Goal: Task Accomplishment & Management: Complete application form

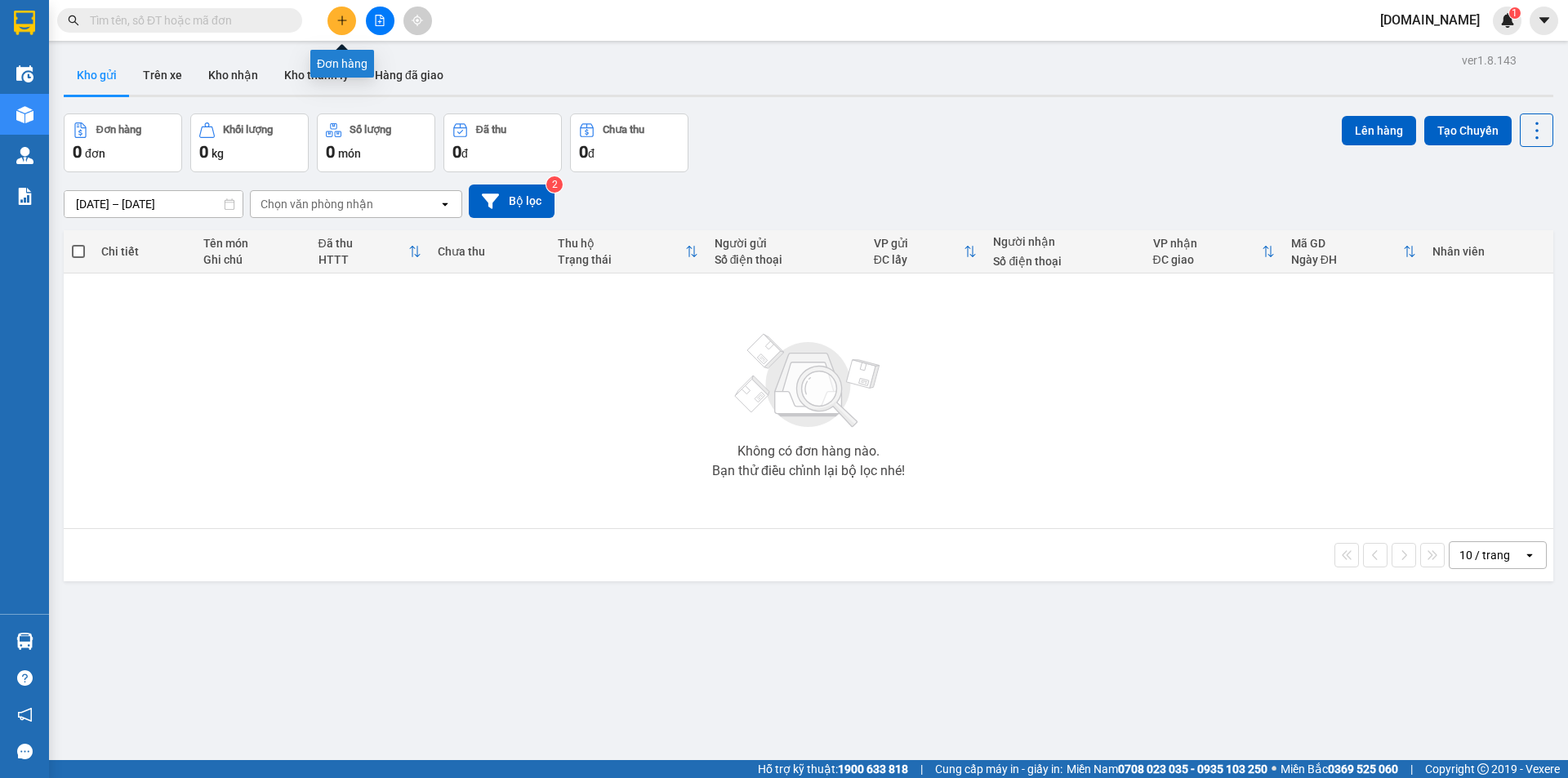
click at [332, 23] on button at bounding box center [341, 21] width 29 height 29
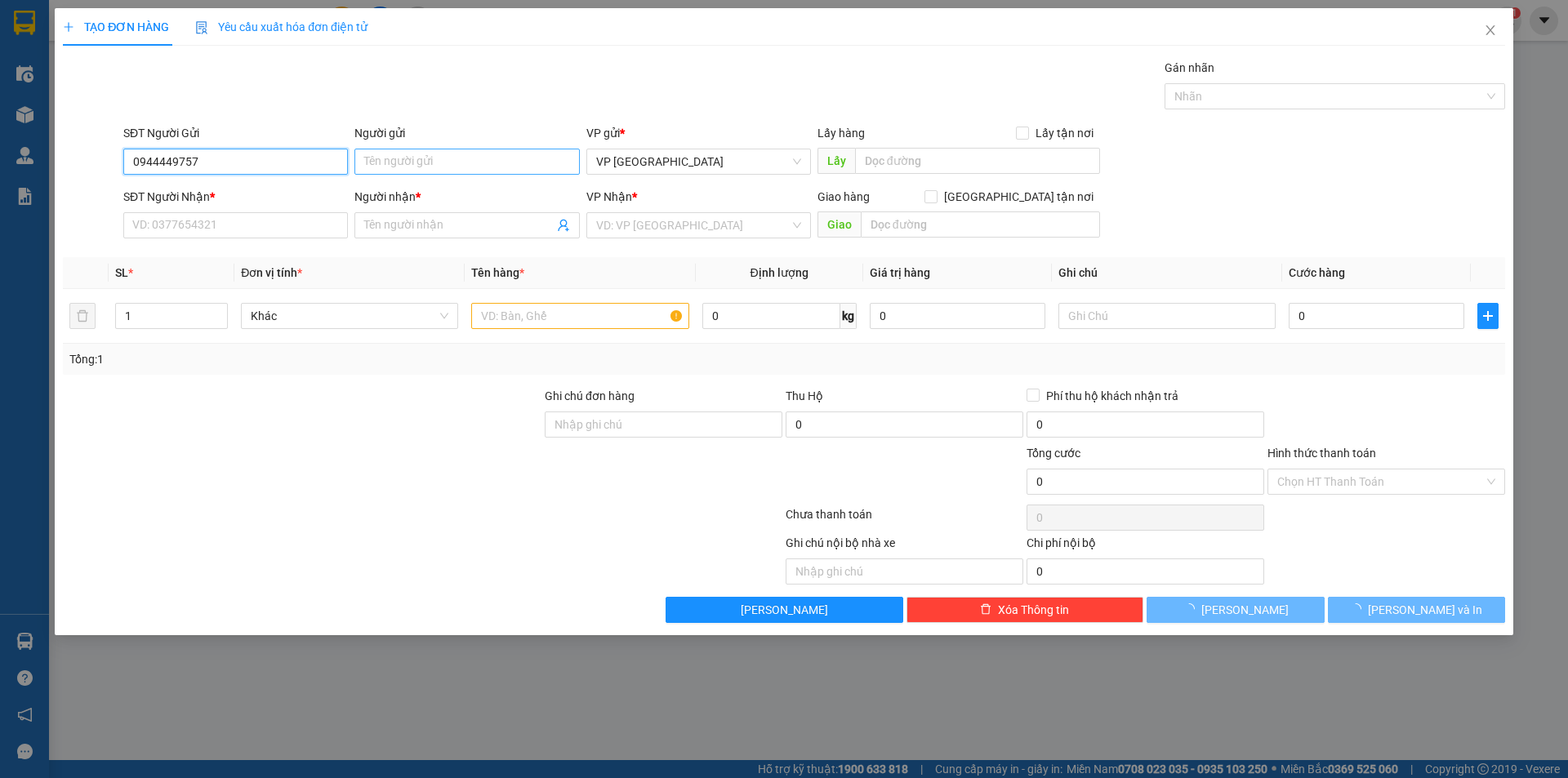
type input "0944449757"
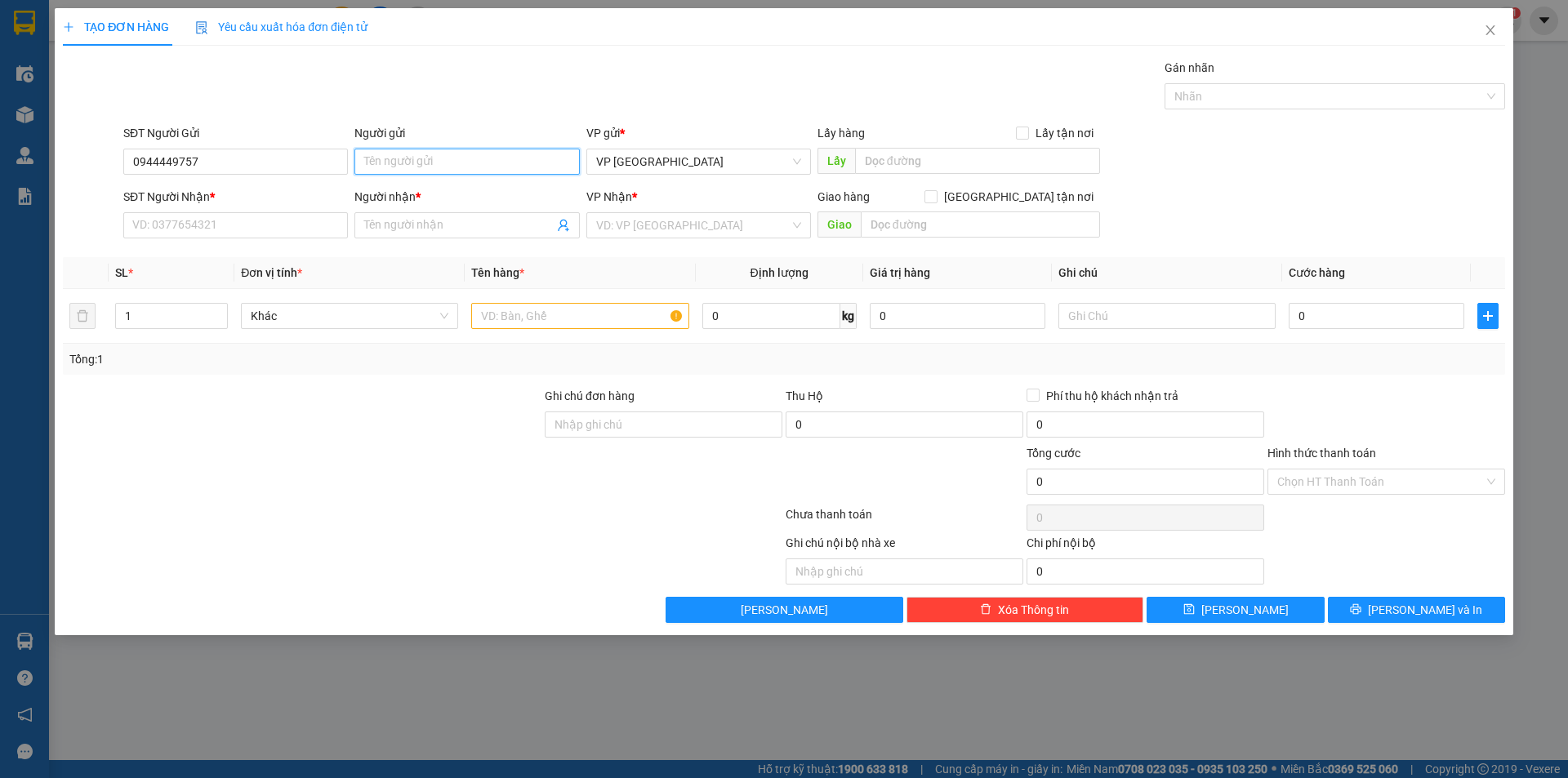
click at [395, 164] on input "Người gửi" at bounding box center [466, 162] width 224 height 26
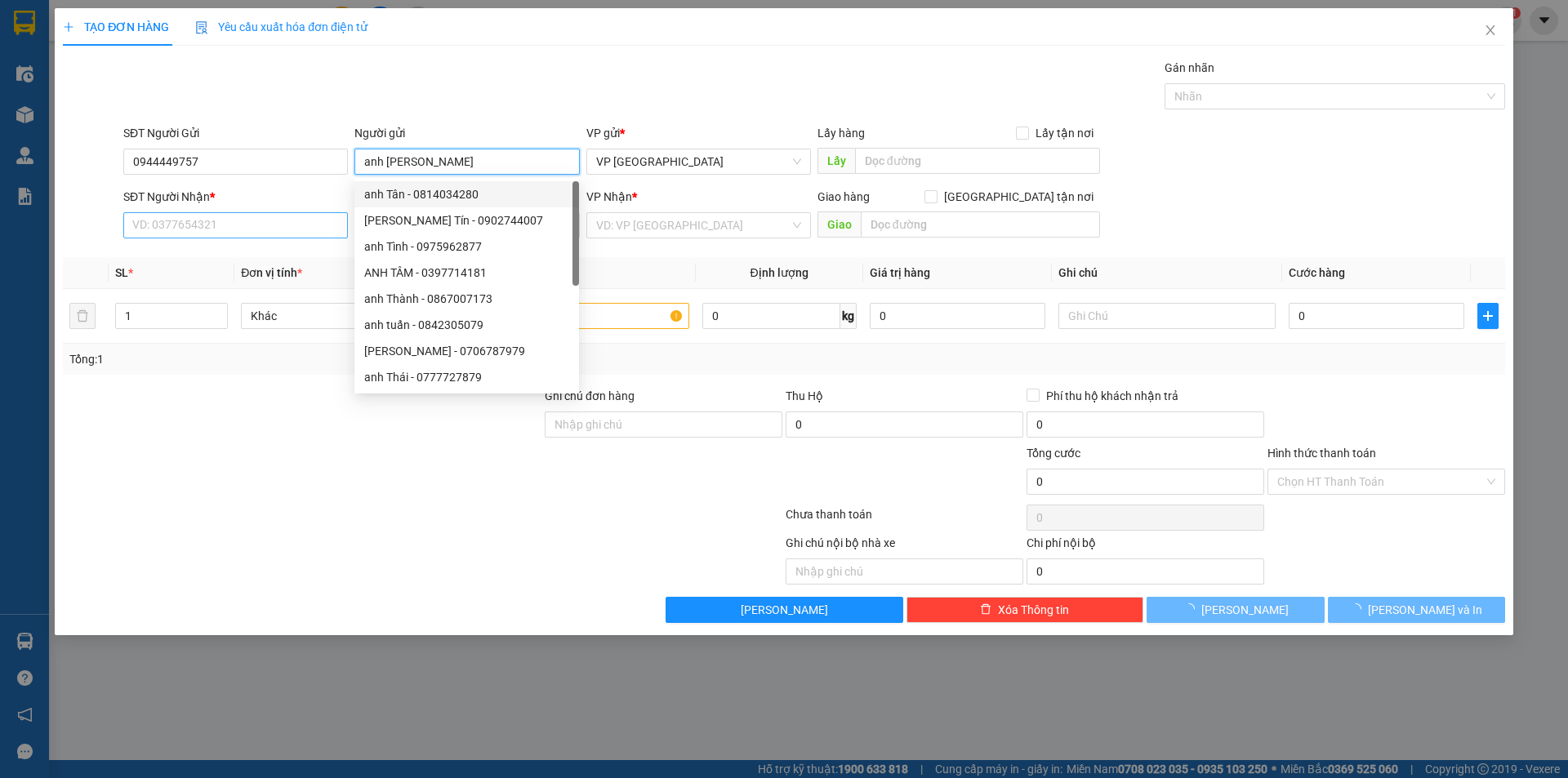
type input "anh [PERSON_NAME]"
click at [197, 222] on input "SĐT Người Nhận *" at bounding box center [235, 225] width 224 height 26
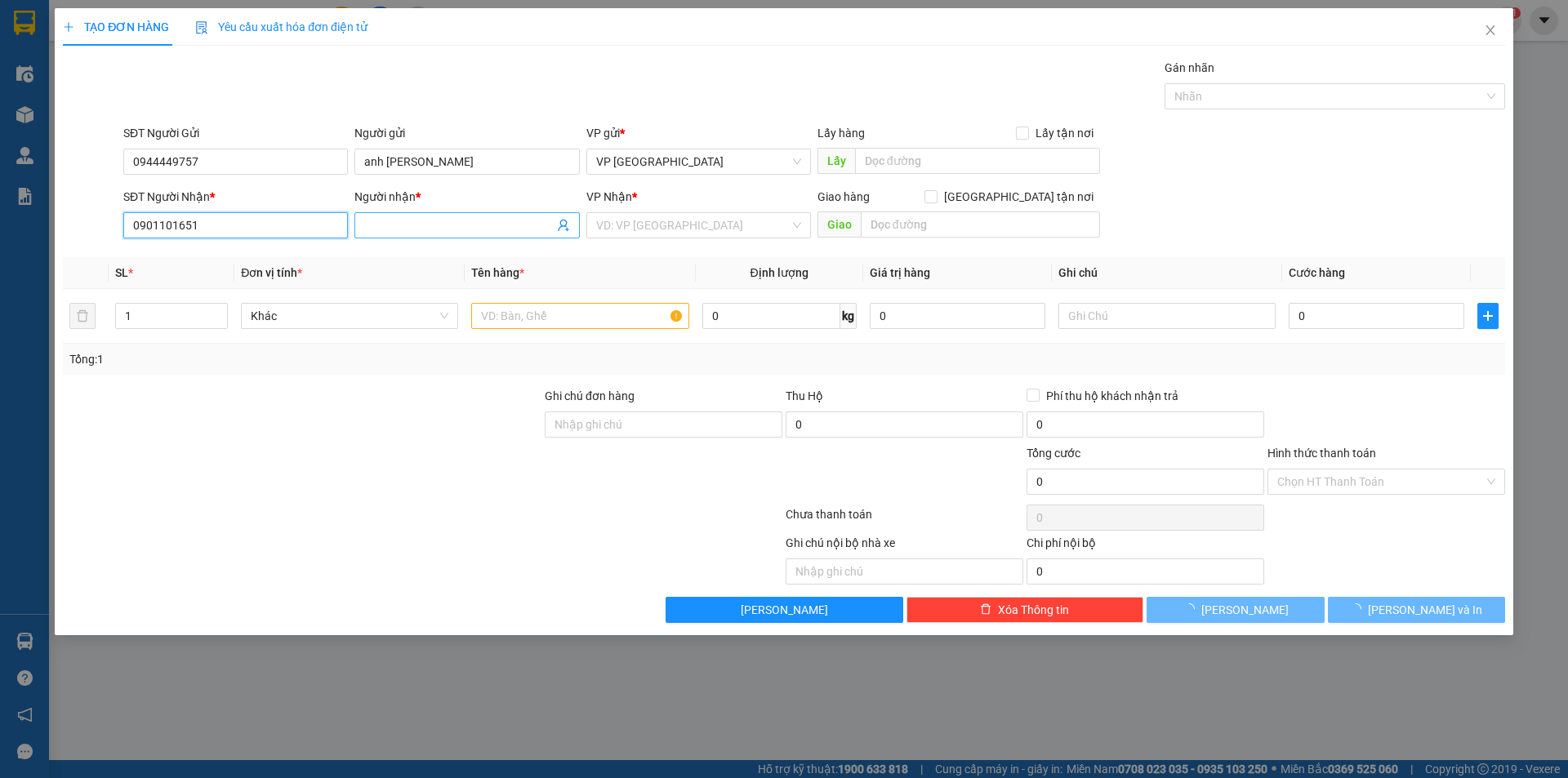
type input "0901101651"
click at [389, 229] on input "Người nhận *" at bounding box center [459, 225] width 189 height 18
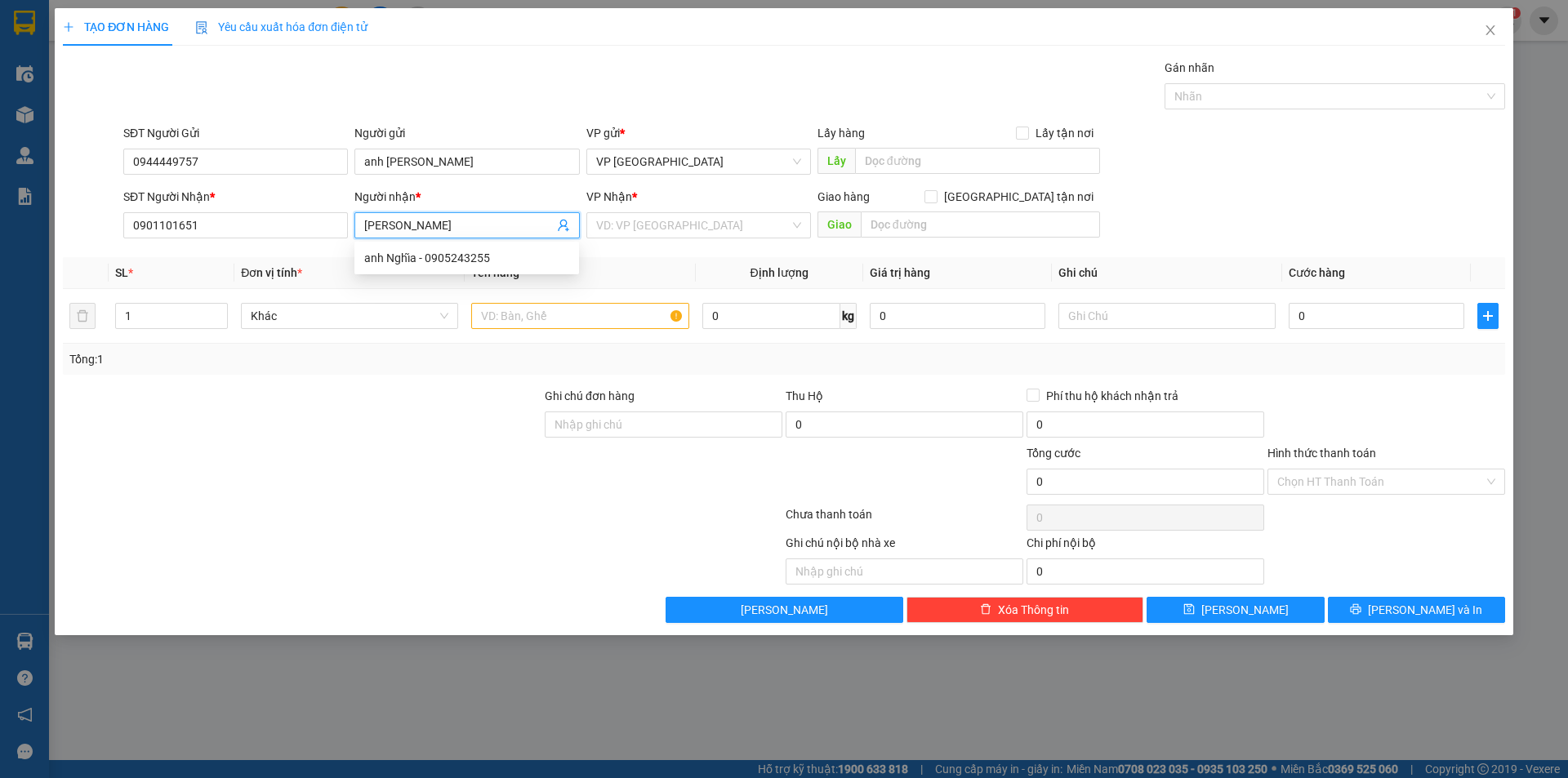
type input "[PERSON_NAME]"
click at [636, 210] on div "VP Nhận *" at bounding box center [698, 200] width 224 height 24
click at [634, 222] on input "search" at bounding box center [693, 225] width 194 height 24
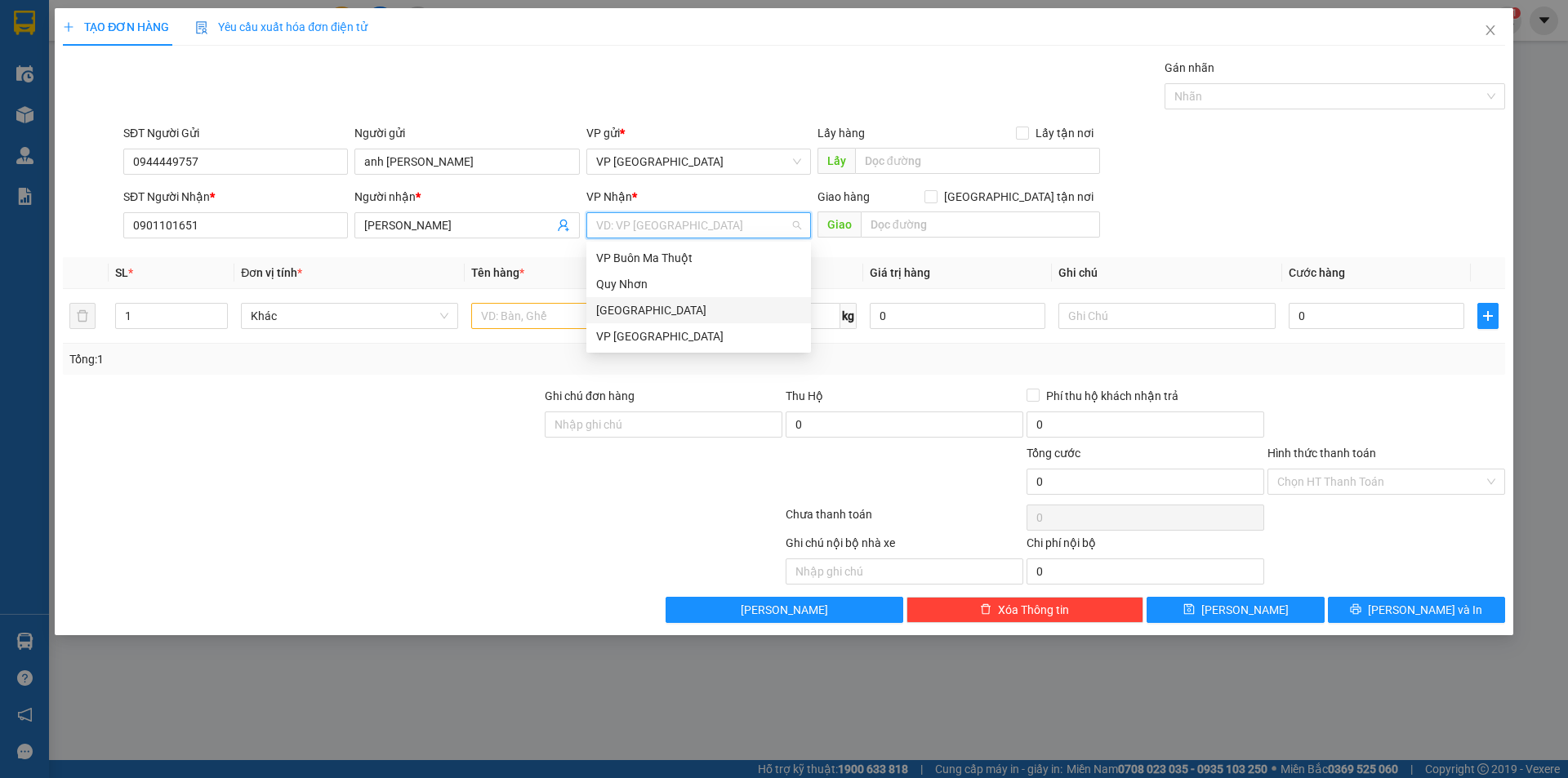
click at [638, 305] on div "[GEOGRAPHIC_DATA]" at bounding box center [698, 310] width 205 height 18
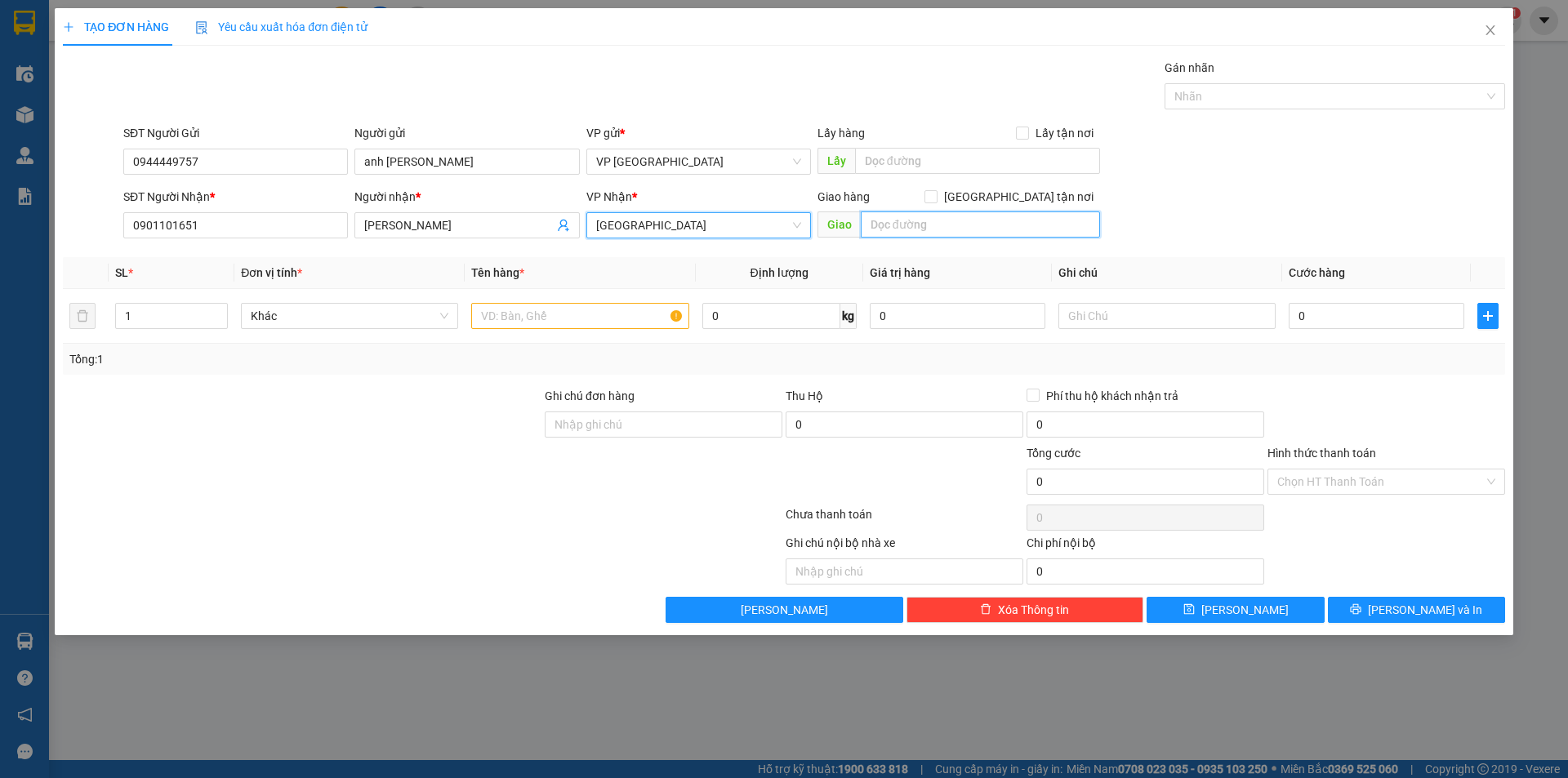
click at [962, 231] on input "text" at bounding box center [980, 224] width 239 height 26
click at [566, 325] on input "text" at bounding box center [579, 316] width 217 height 26
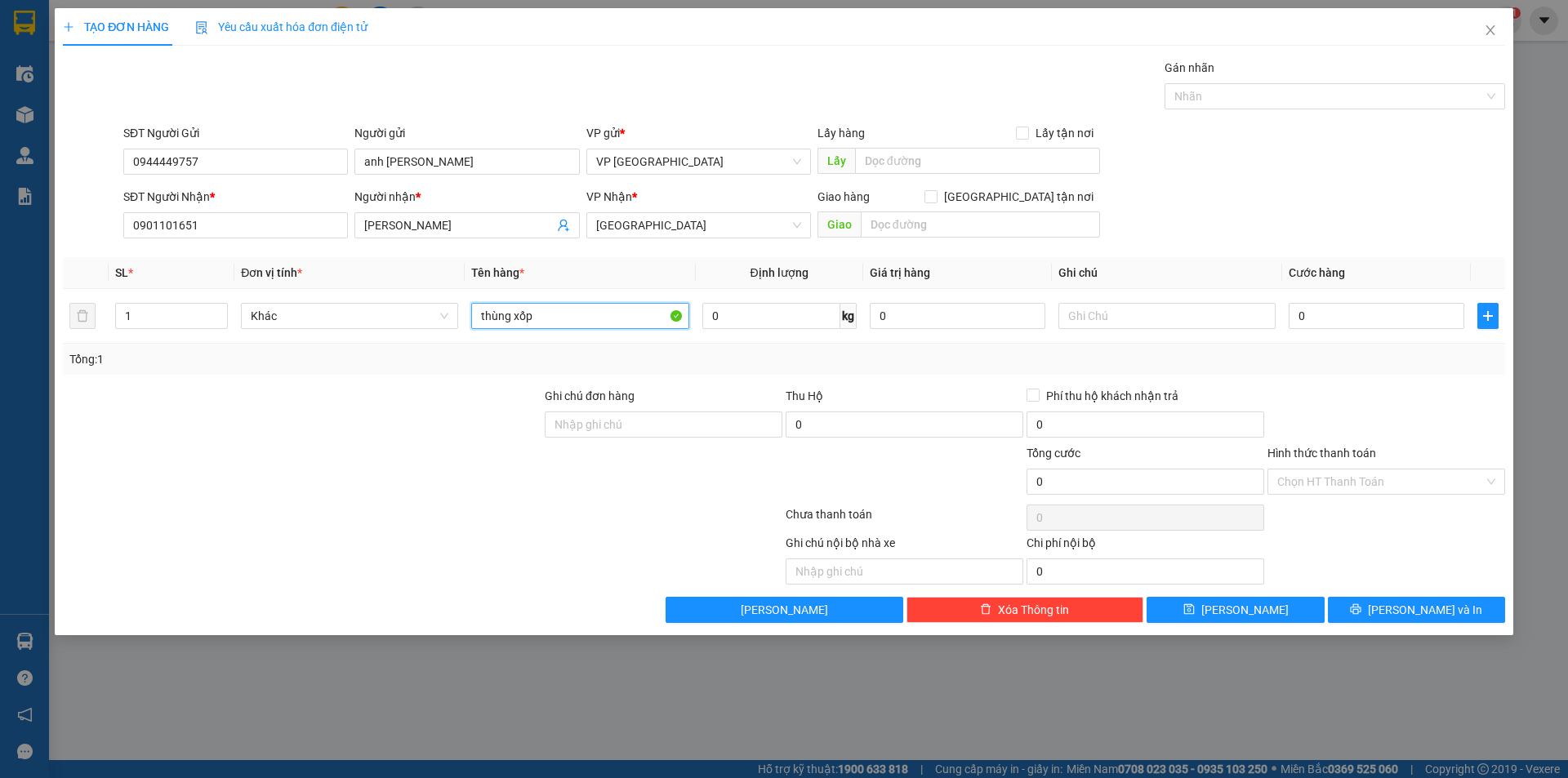
type input "thùng xốp"
click at [1321, 320] on input "0" at bounding box center [1376, 316] width 176 height 26
type input "1"
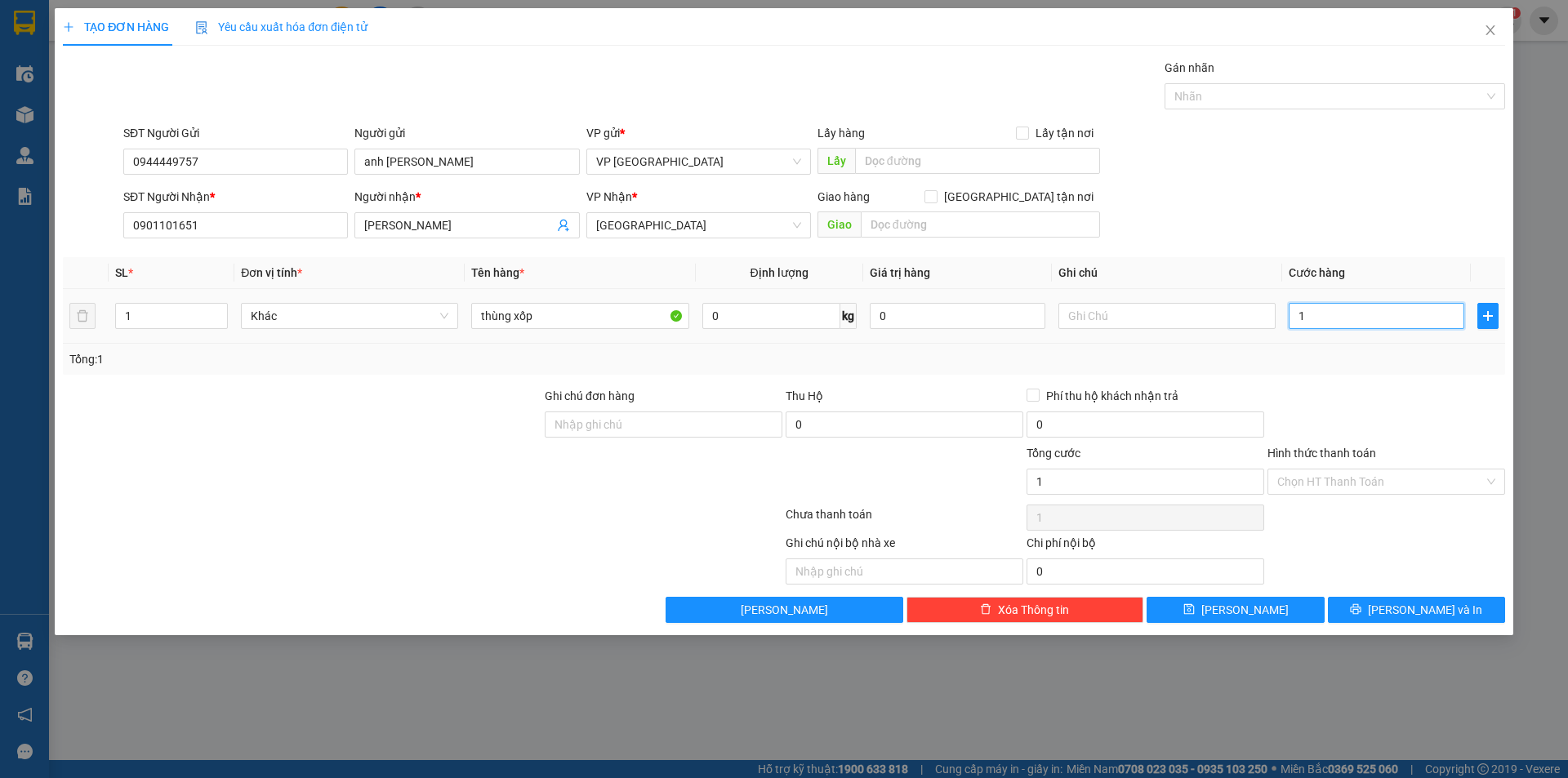
type input "12"
type input "120"
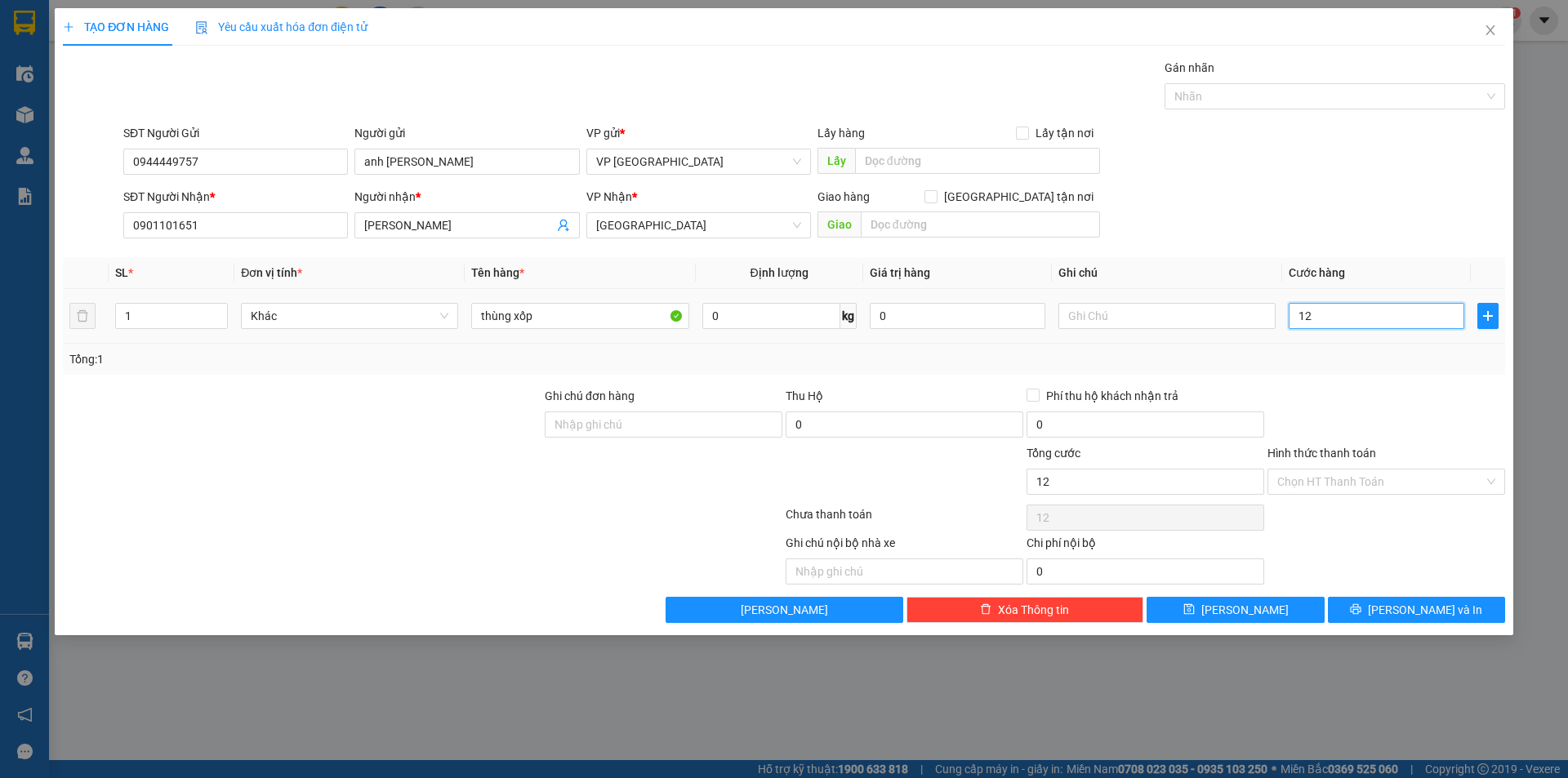
type input "120"
type input "1.200"
type input "12.000"
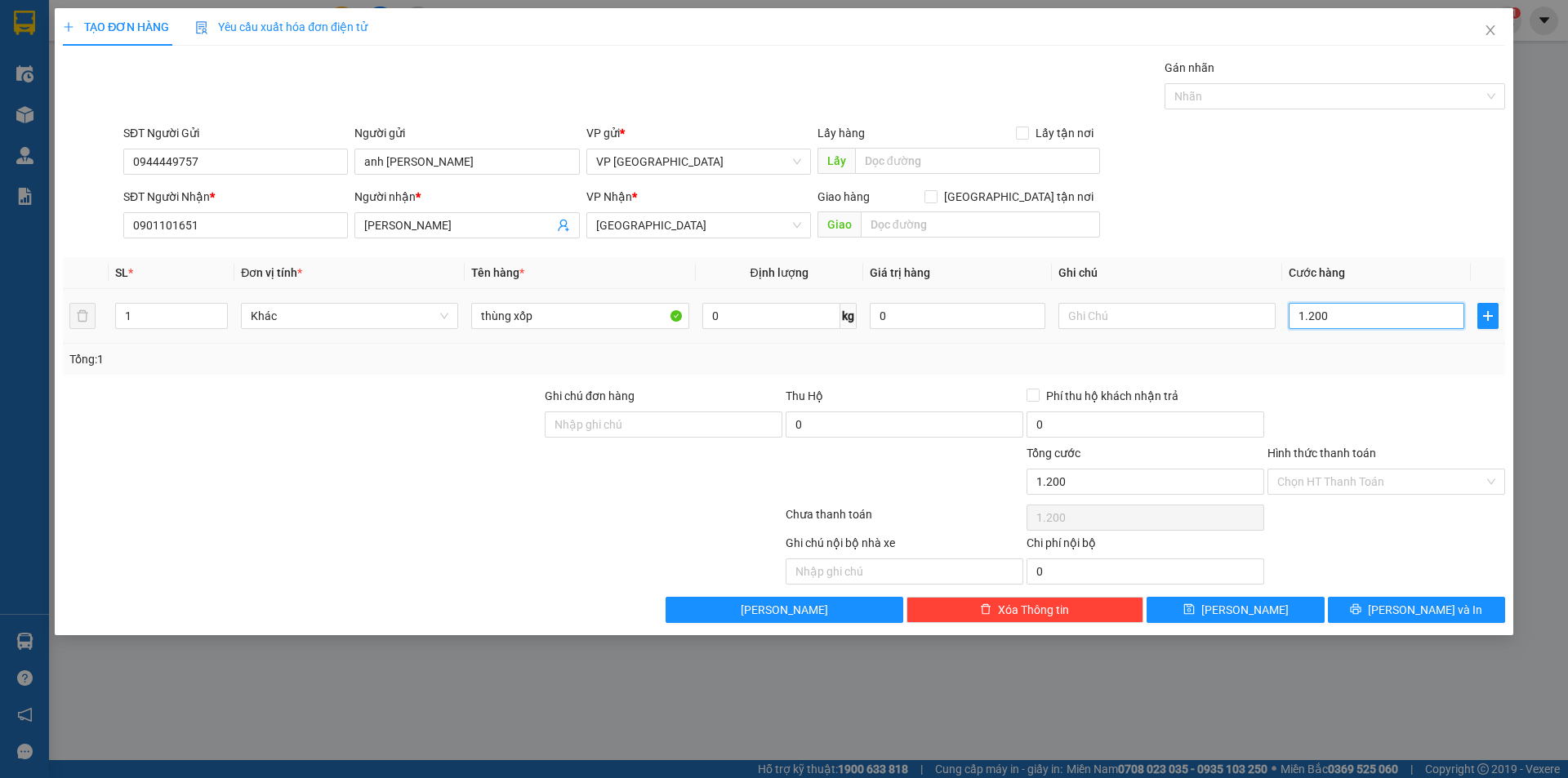
type input "12.000"
type input "120.000"
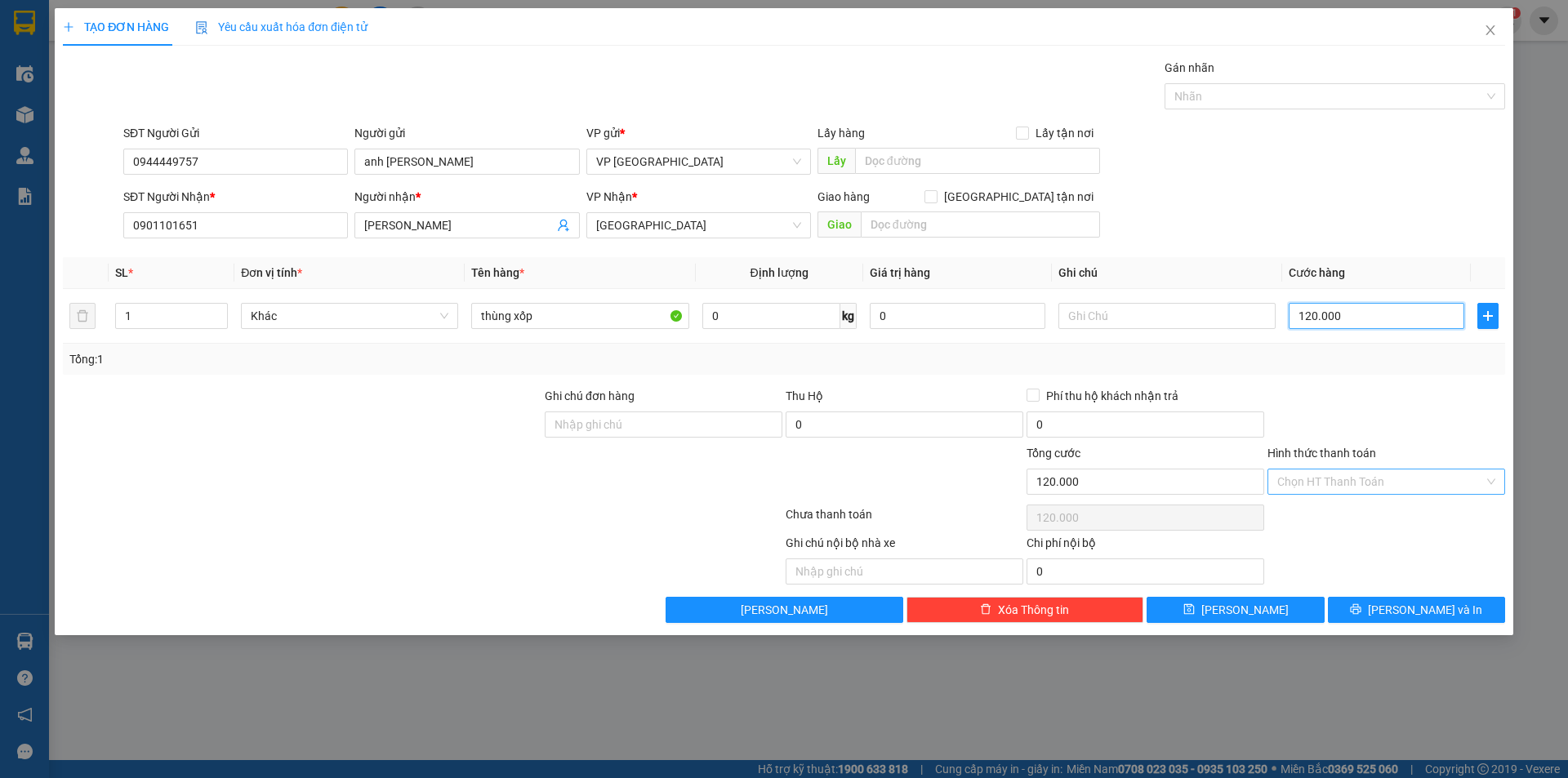
type input "120.000"
click at [1358, 485] on input "Hình thức thanh toán" at bounding box center [1380, 481] width 207 height 24
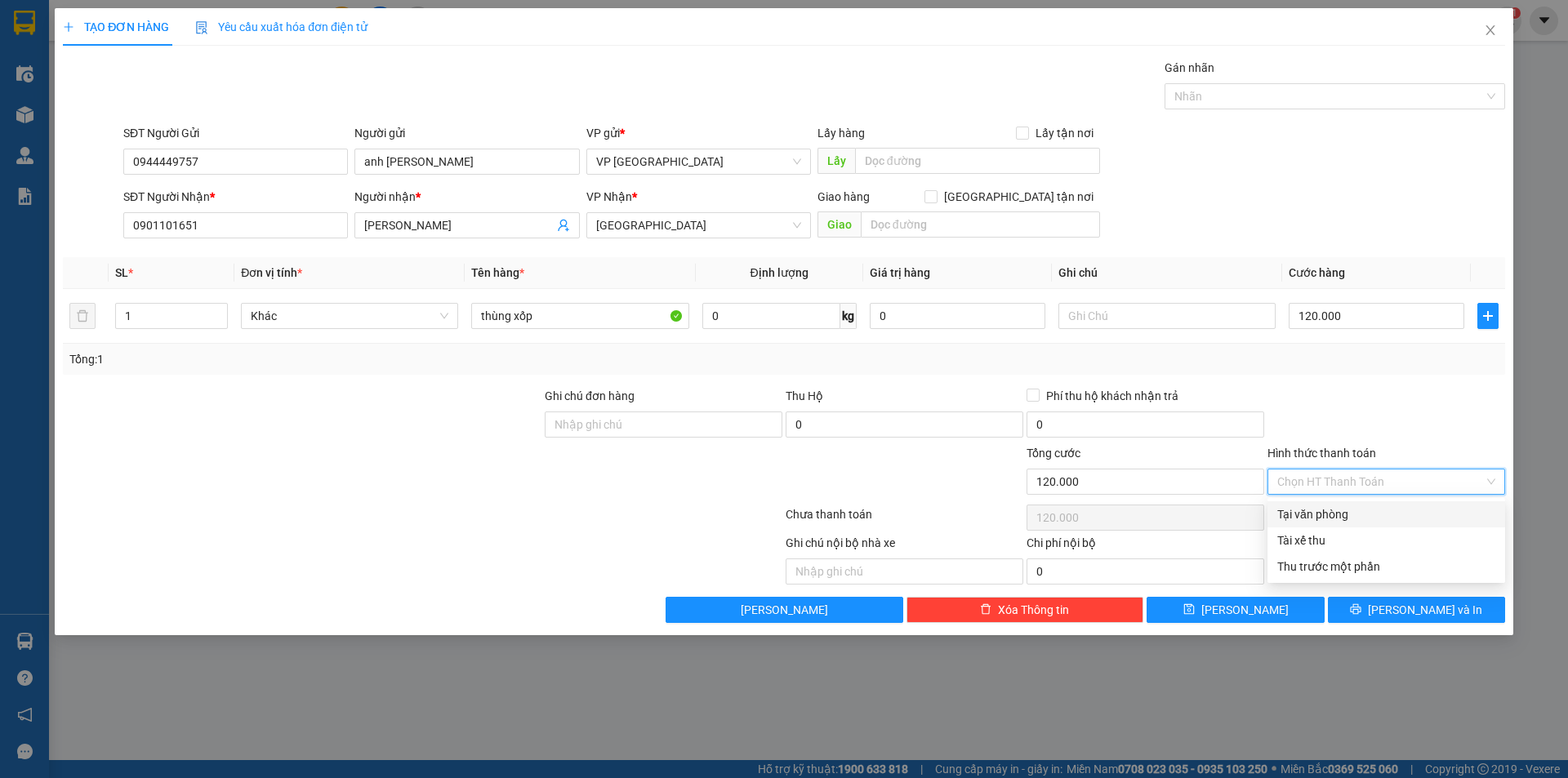
click at [1377, 419] on div at bounding box center [1386, 415] width 241 height 57
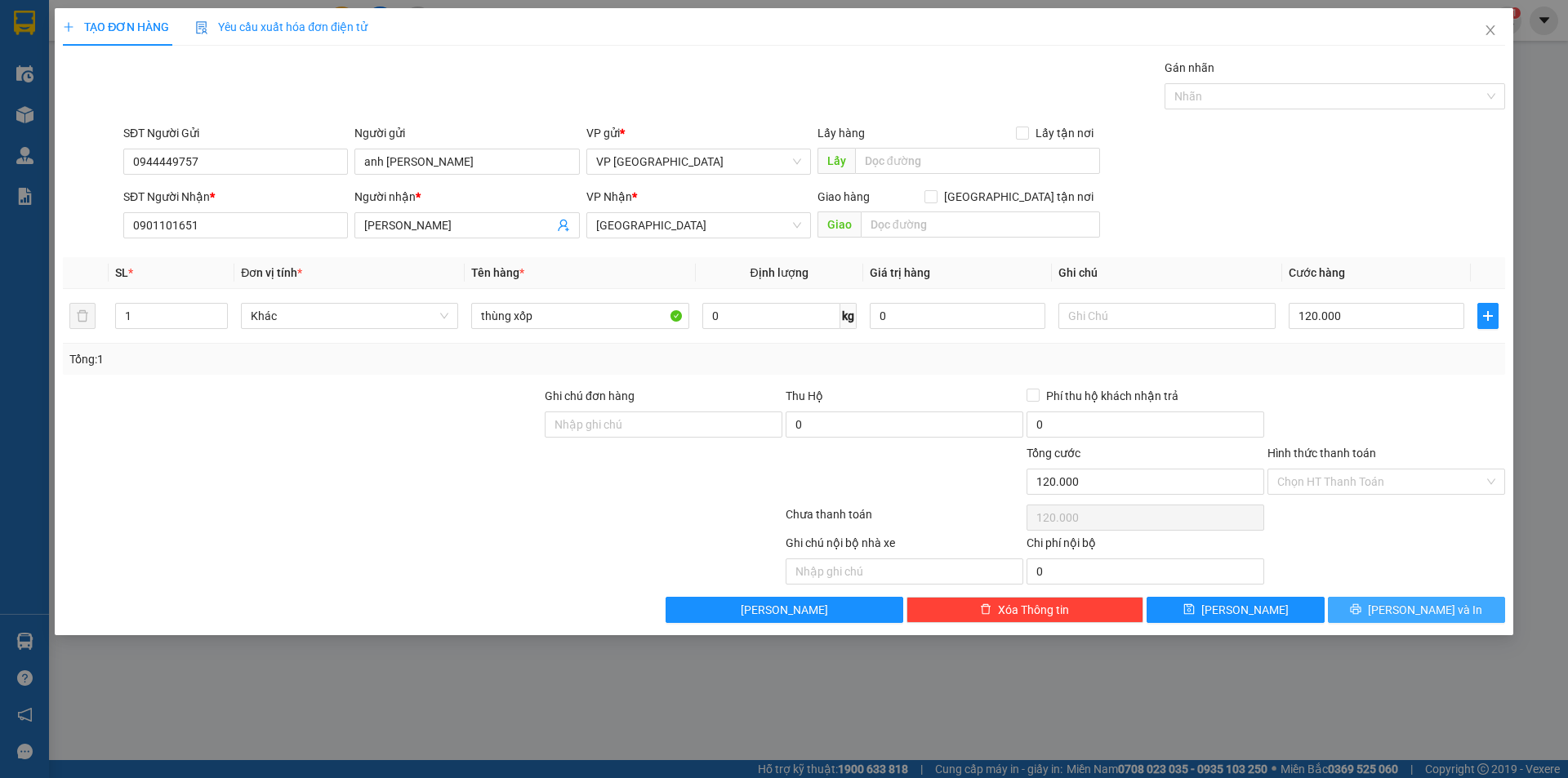
click at [1417, 602] on span "[PERSON_NAME] và In" at bounding box center [1425, 609] width 114 height 18
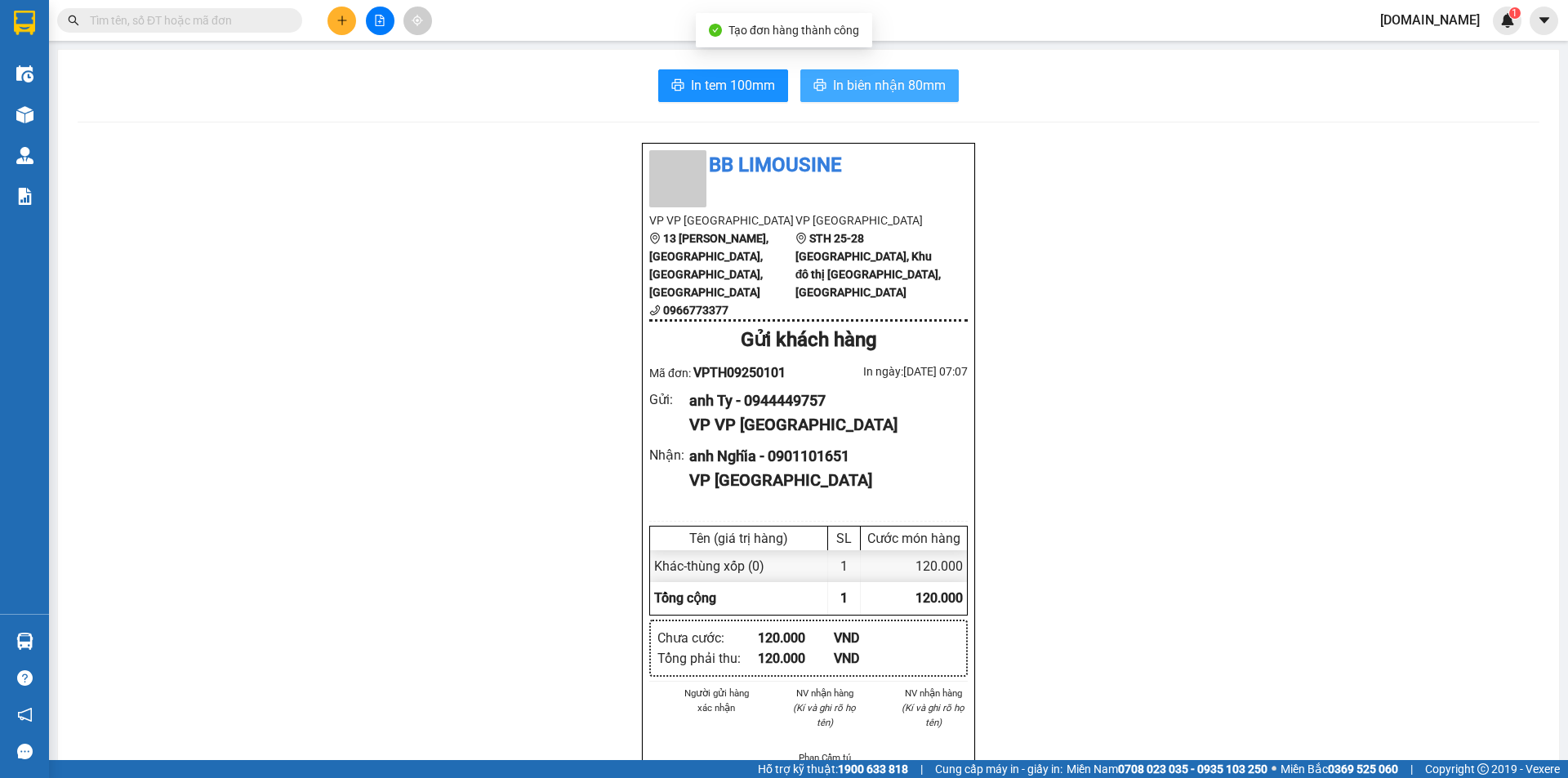
click at [839, 93] on span "In biên nhận 80mm" at bounding box center [889, 86] width 113 height 21
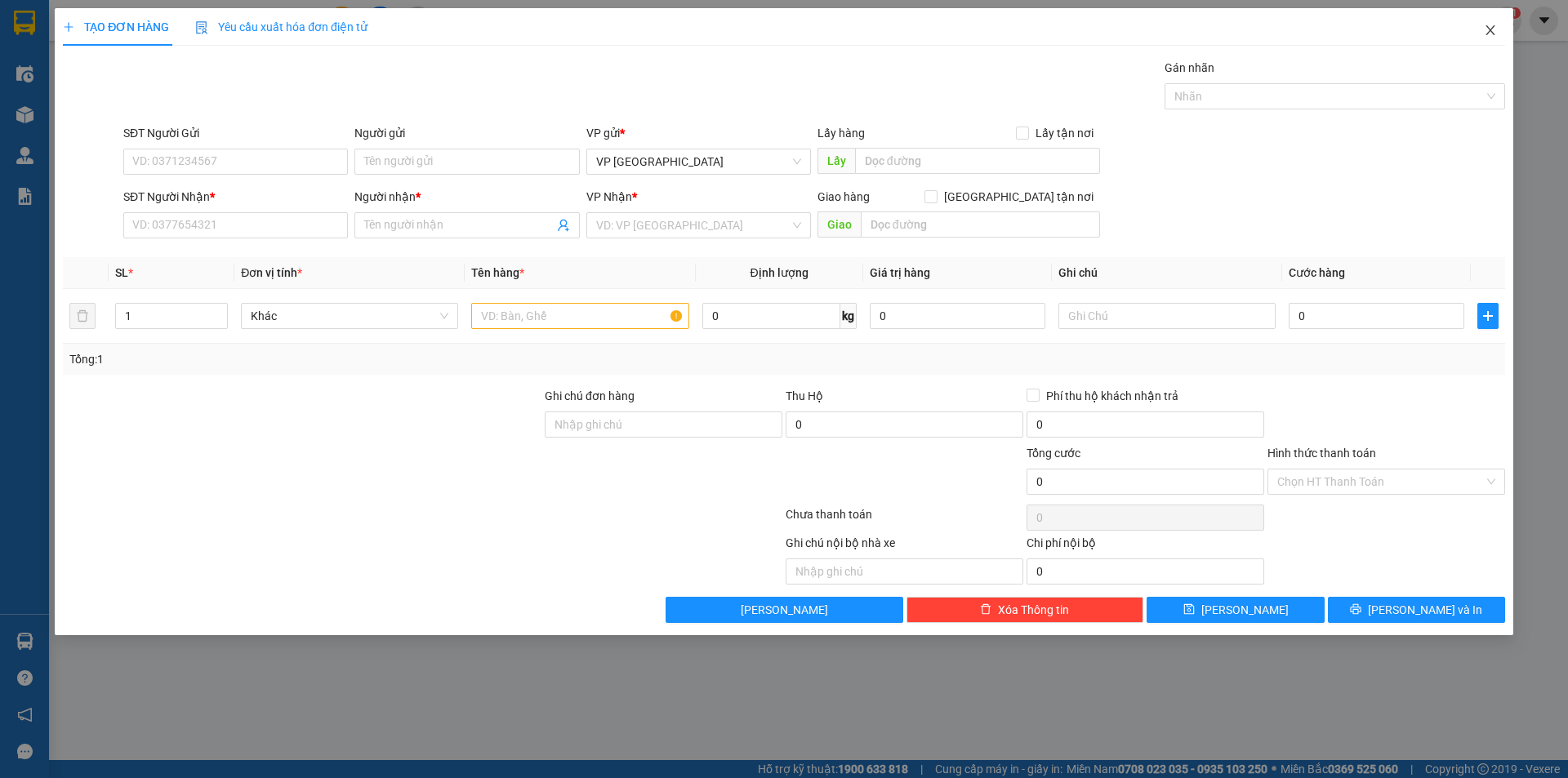
click at [1494, 35] on icon "close" at bounding box center [1489, 29] width 9 height 10
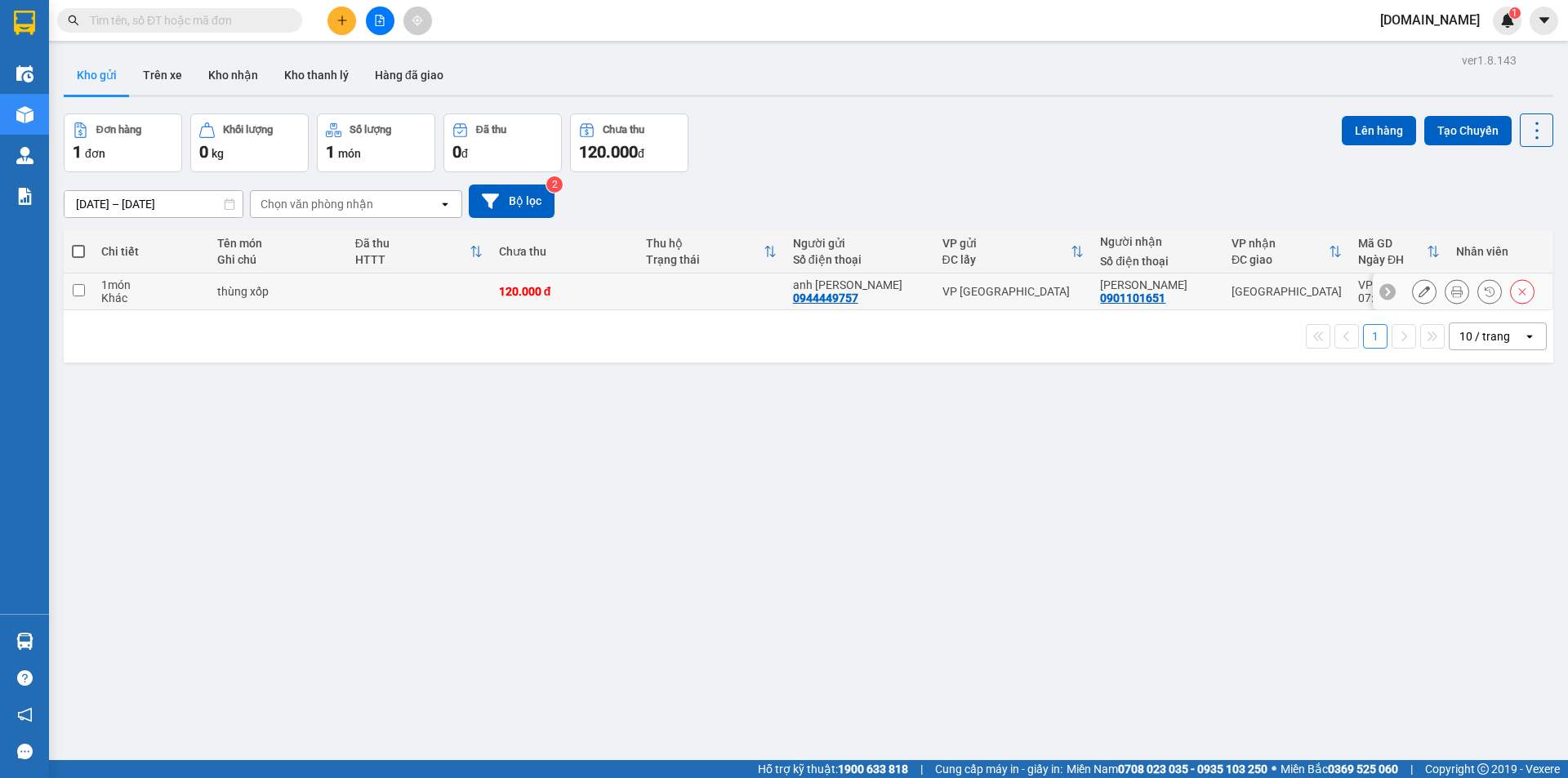
click at [750, 298] on td at bounding box center [712, 292] width 147 height 36
checkbox input "true"
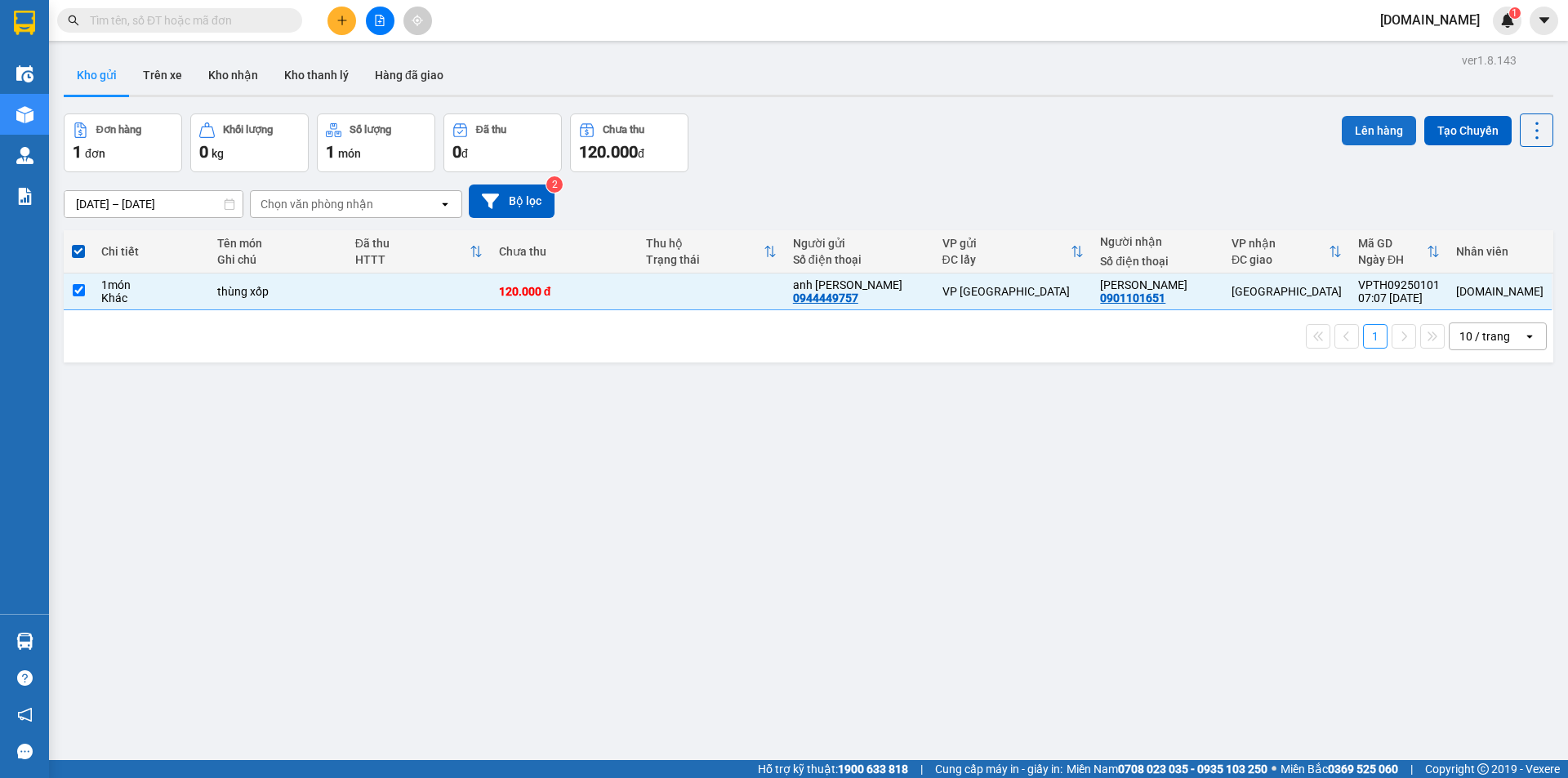
click at [1383, 123] on button "Lên hàng" at bounding box center [1378, 131] width 74 height 29
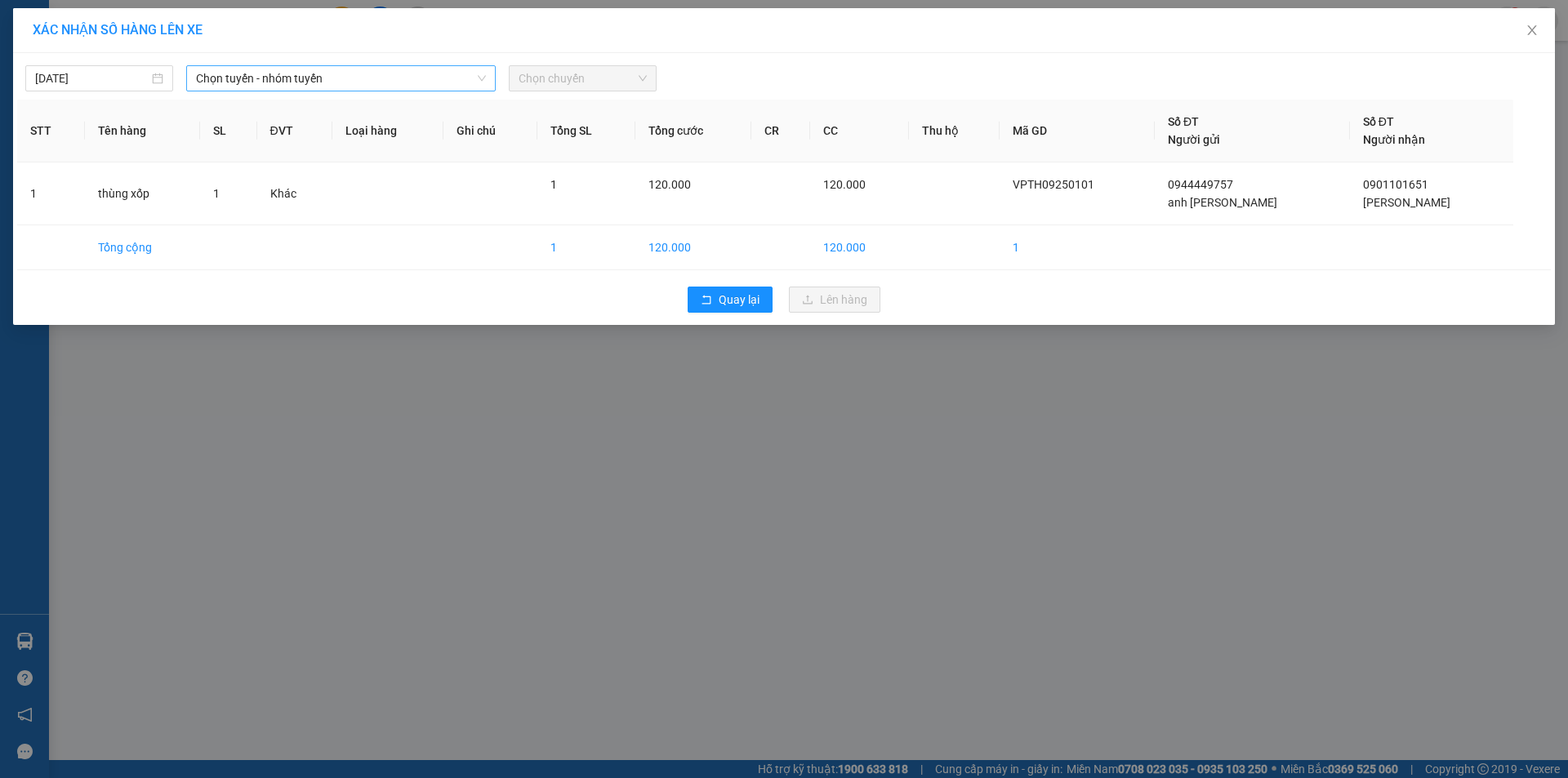
click at [319, 83] on span "Chọn tuyến - nhóm tuyến" at bounding box center [340, 78] width 290 height 24
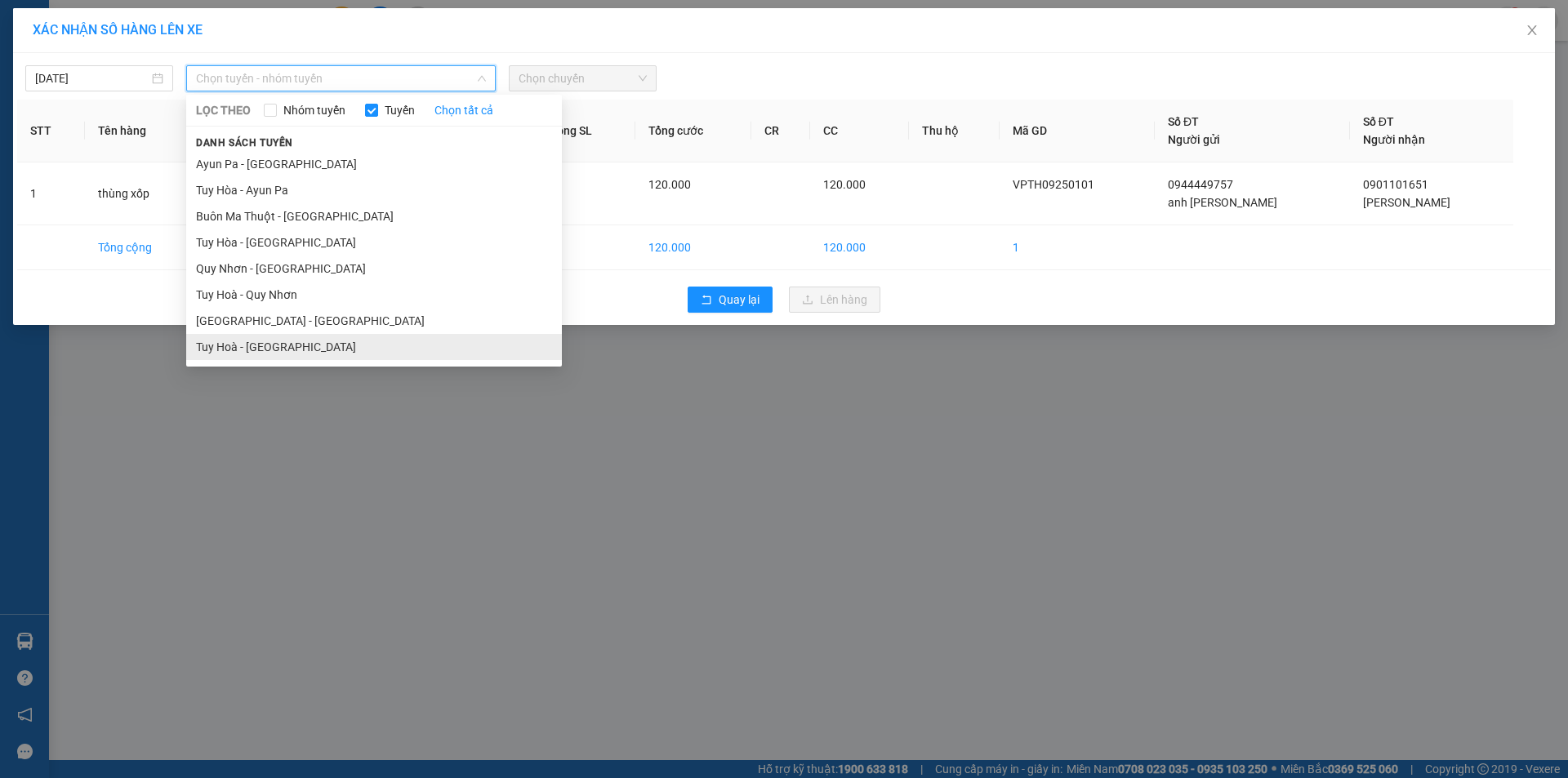
click at [299, 350] on li "Tuy Hoà - [GEOGRAPHIC_DATA]" at bounding box center [374, 347] width 376 height 26
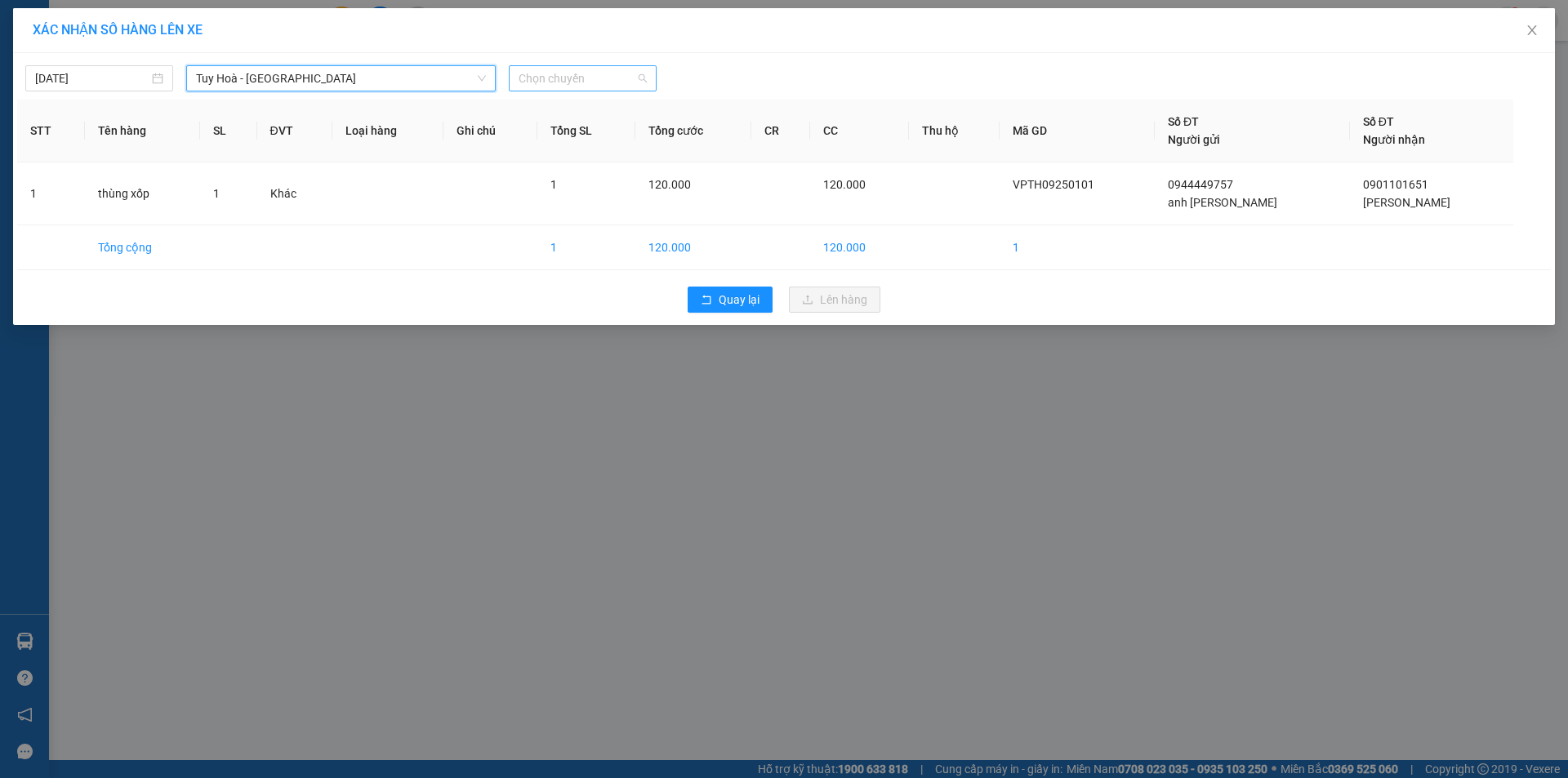
click at [549, 69] on span "Chọn chuyến" at bounding box center [583, 78] width 128 height 24
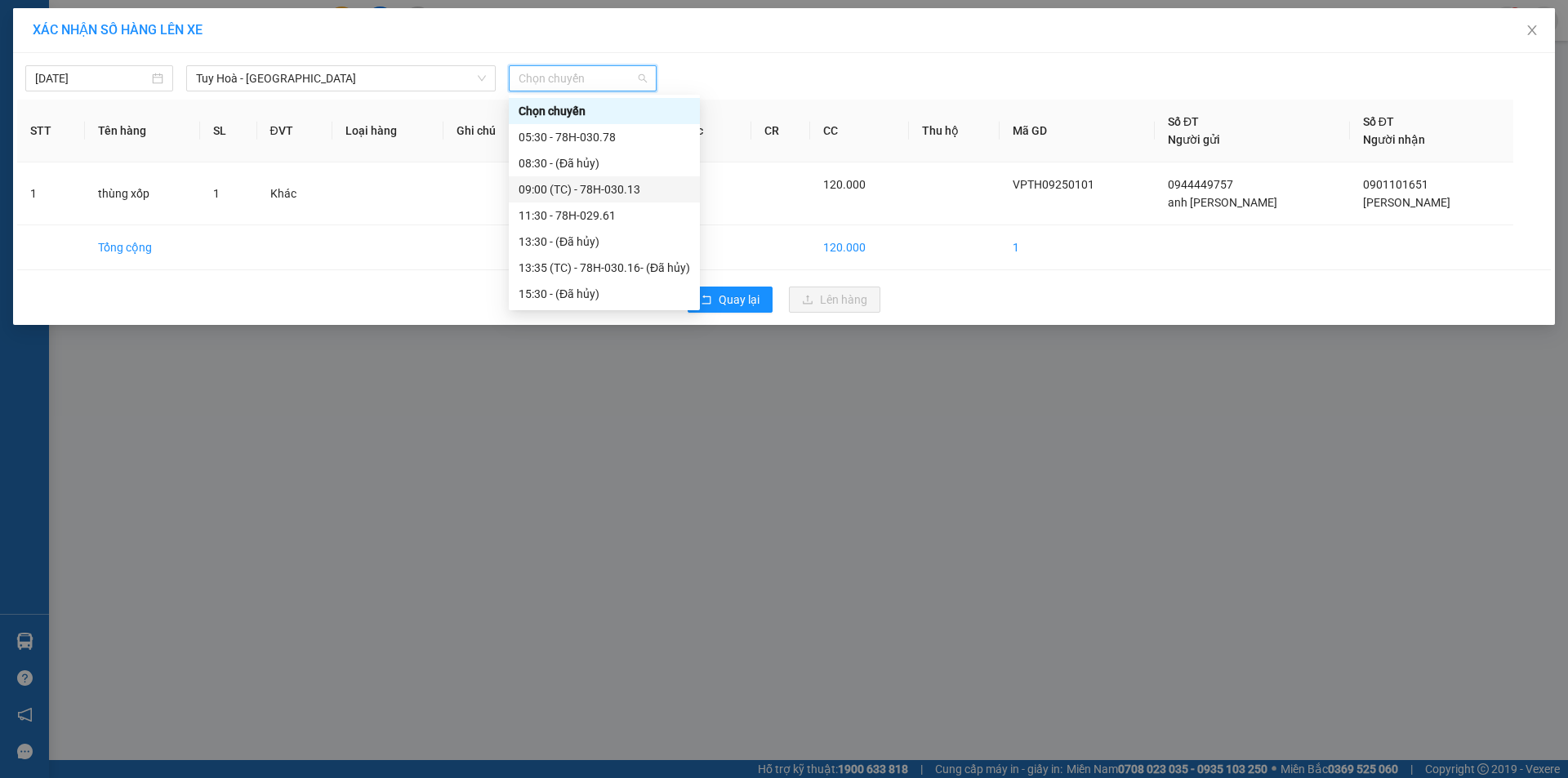
click at [562, 190] on div "09:00 (TC) - 78H-030.13" at bounding box center [604, 189] width 171 height 18
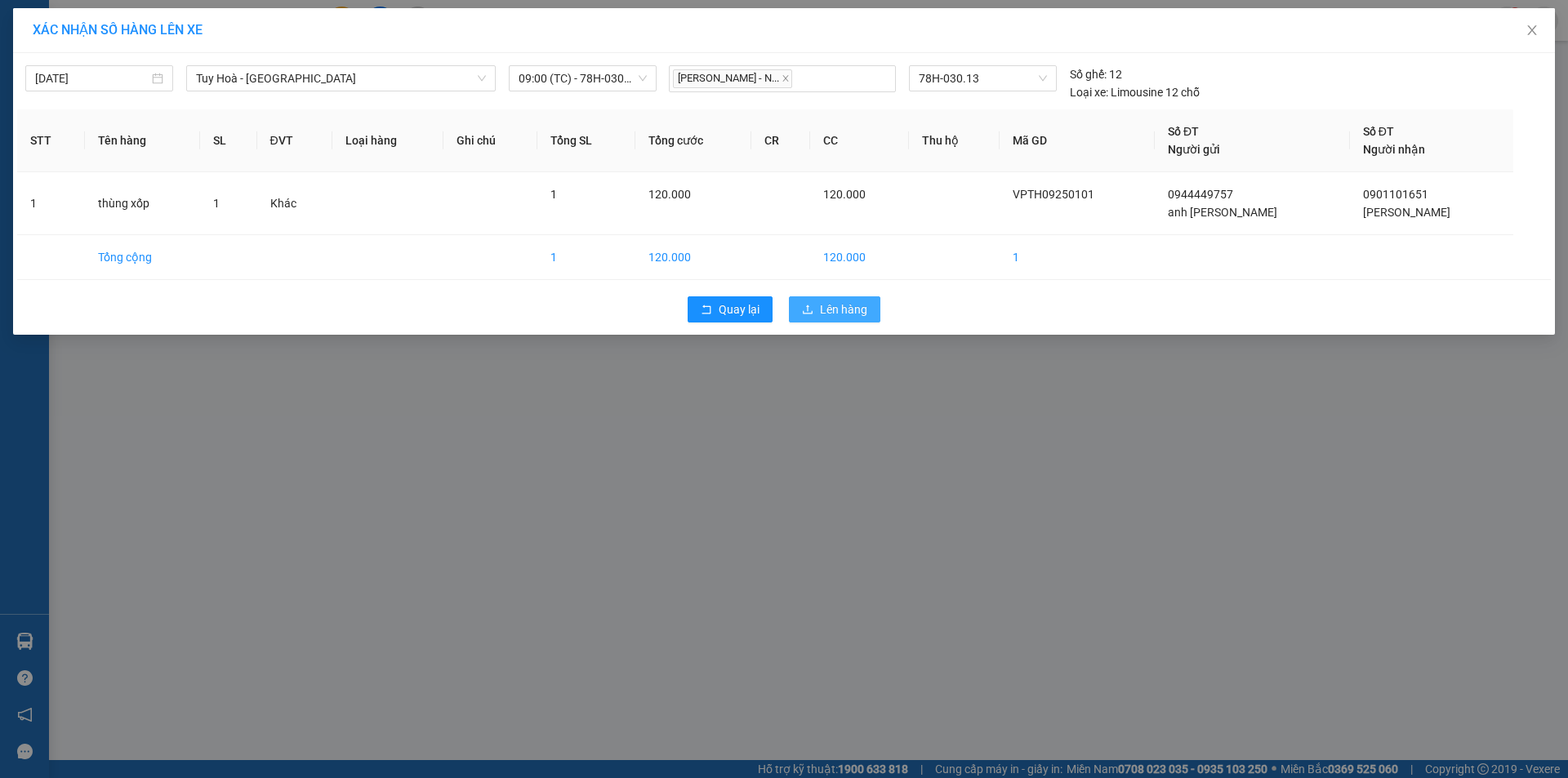
click at [833, 310] on span "Lên hàng" at bounding box center [843, 309] width 48 height 18
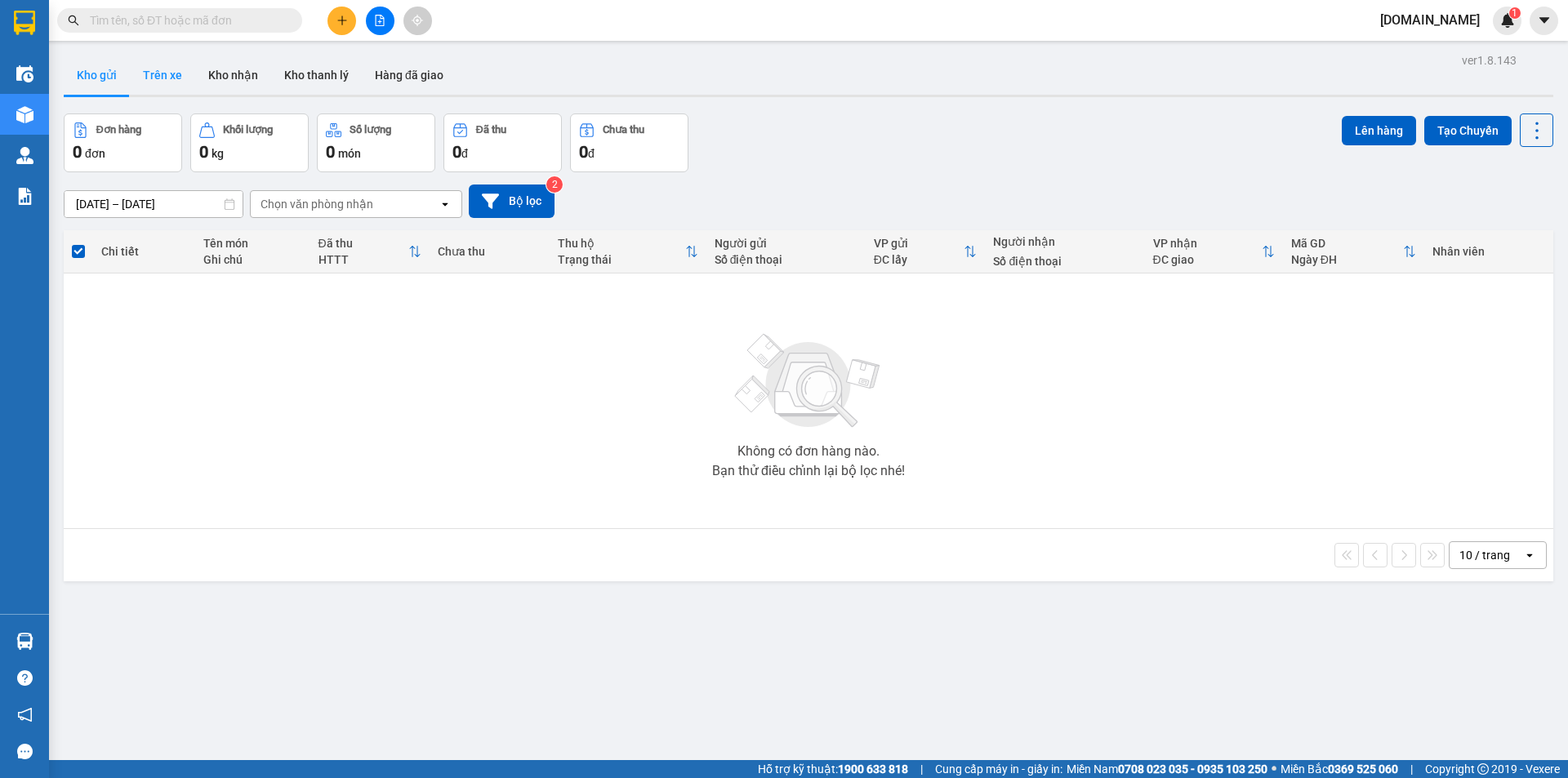
click at [172, 81] on button "Trên xe" at bounding box center [162, 74] width 65 height 39
